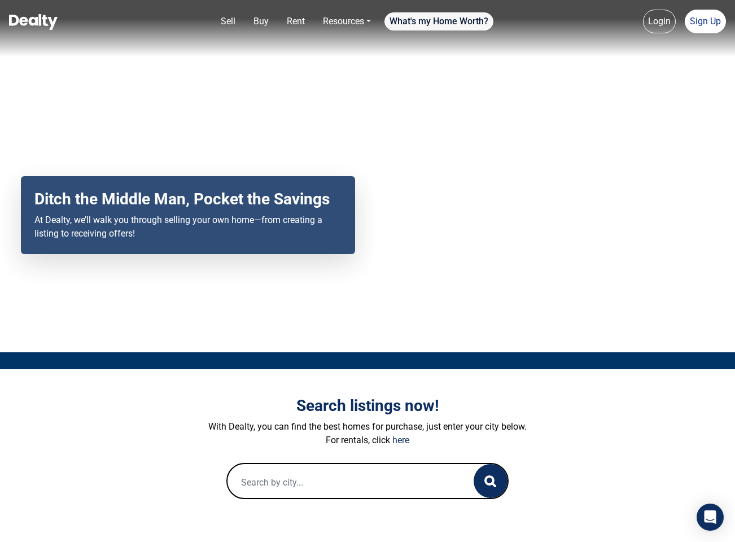
click at [440, 25] on link "What's my Home Worth?" at bounding box center [438, 21] width 109 height 18
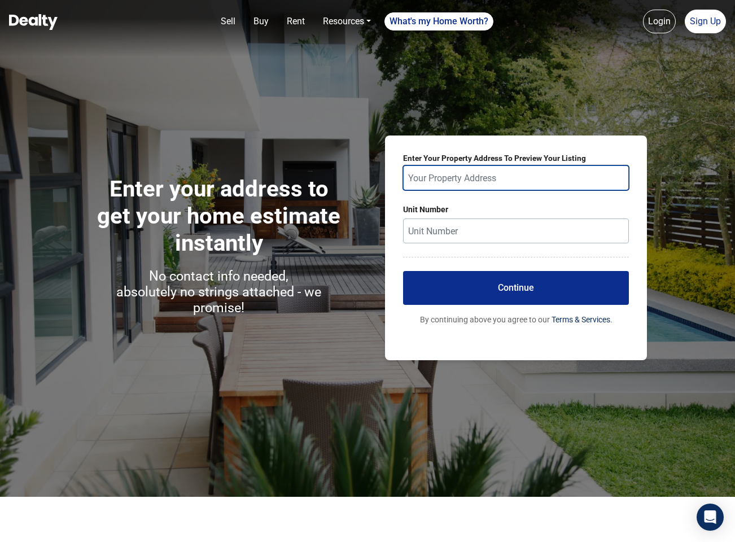
click at [448, 173] on input "text" at bounding box center [516, 177] width 226 height 25
paste input "[STREET_ADDRESS]"
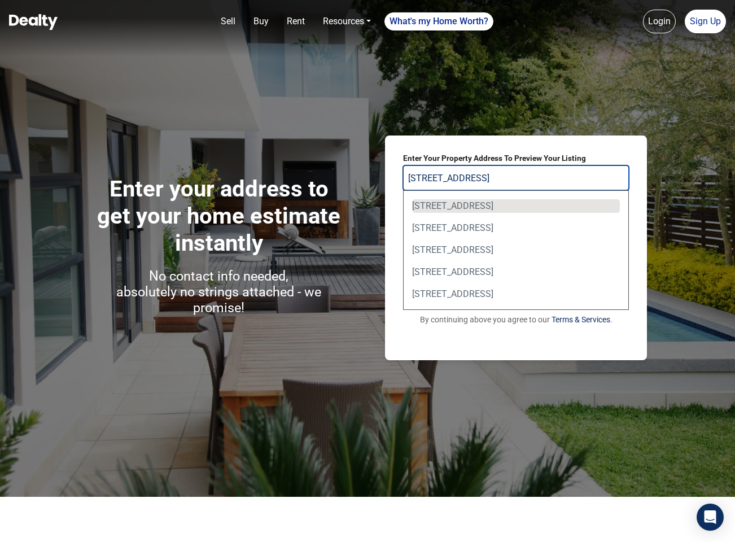
click at [478, 205] on div "[STREET_ADDRESS]" at bounding box center [516, 206] width 208 height 14
type input "[STREET_ADDRESS]"
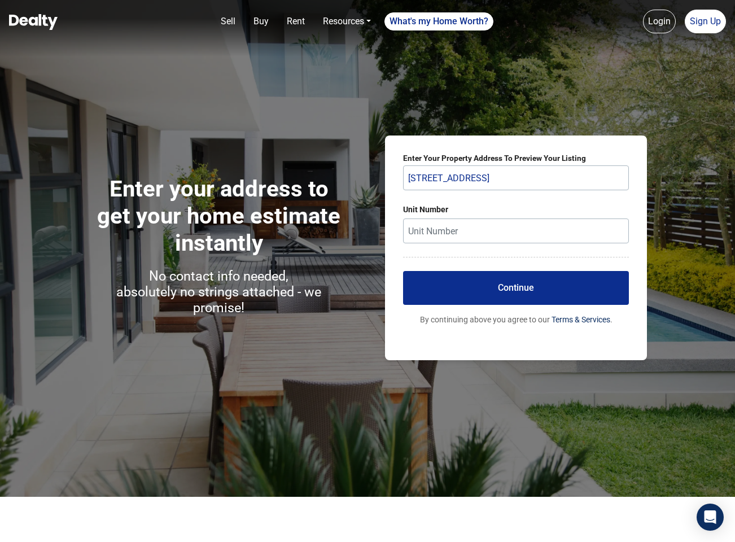
click at [494, 288] on button "Continue" at bounding box center [516, 288] width 226 height 34
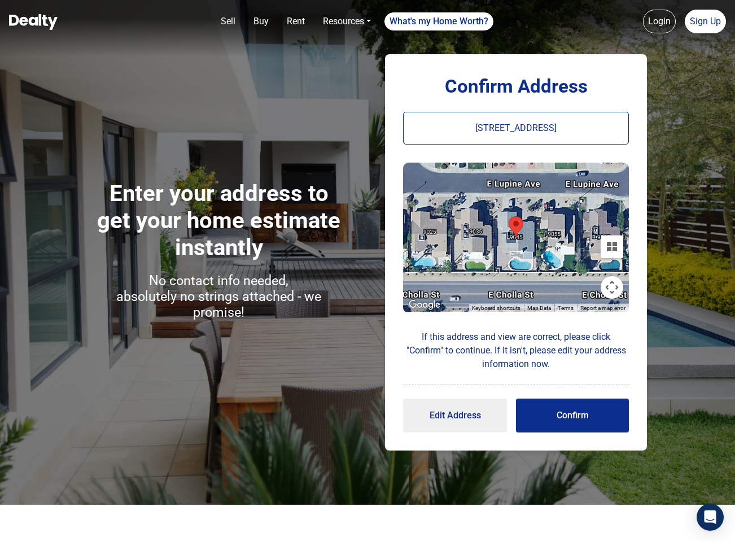
click at [582, 421] on button "Confirm" at bounding box center [572, 415] width 113 height 34
